Goal: Task Accomplishment & Management: Manage account settings

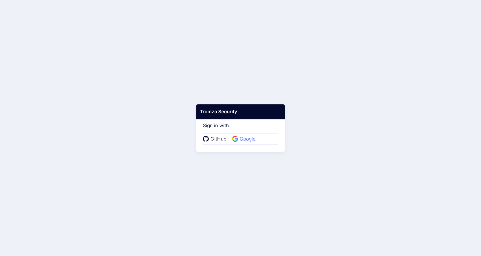
click at [251, 139] on span "Google" at bounding box center [247, 139] width 19 height 7
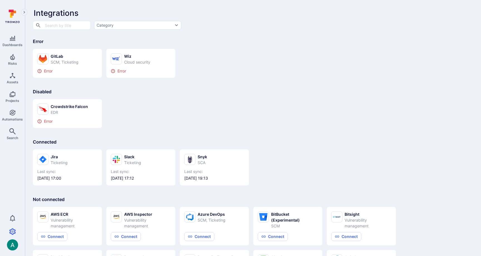
click at [322, 13] on header "Integrations" at bounding box center [253, 9] width 456 height 18
